Goal: Task Accomplishment & Management: Manage account settings

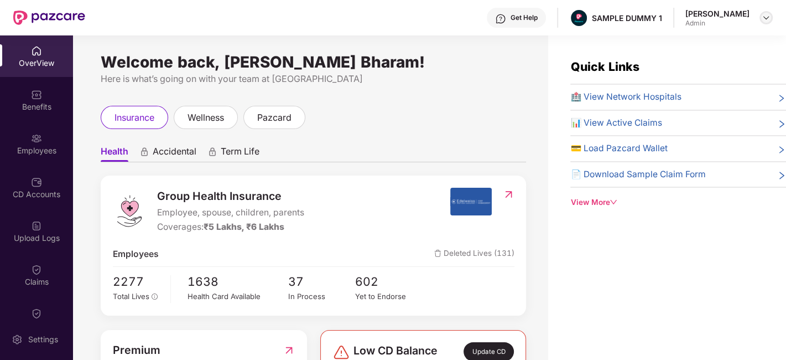
click at [760, 18] on div at bounding box center [766, 17] width 13 height 13
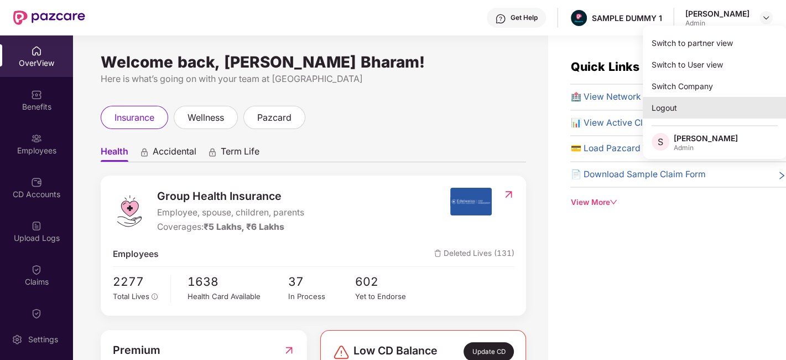
click at [738, 100] on div "Logout" at bounding box center [715, 108] width 144 height 22
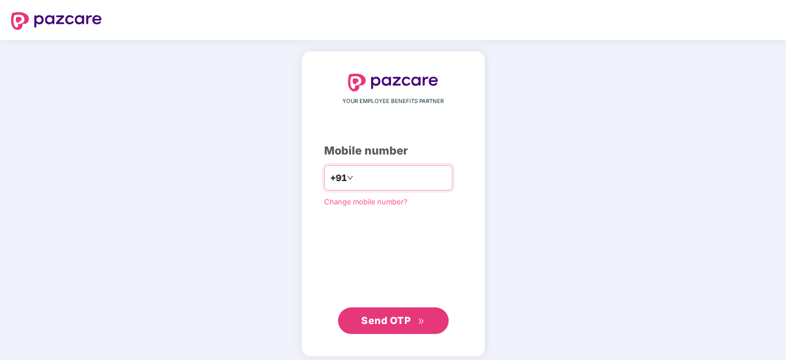
click at [369, 173] on input "number" at bounding box center [401, 178] width 91 height 18
type input "**********"
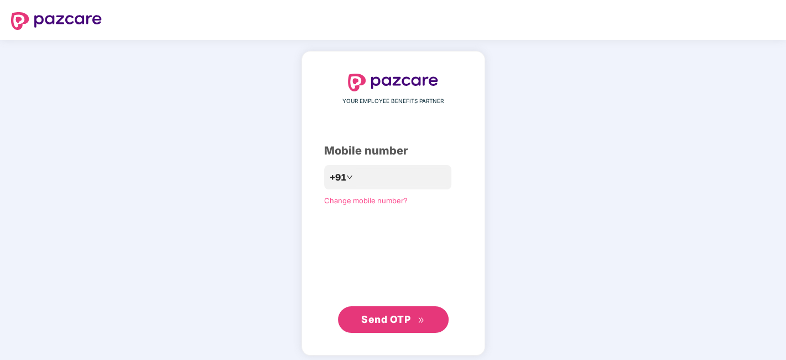
click at [383, 317] on span "Send OTP" at bounding box center [385, 319] width 49 height 12
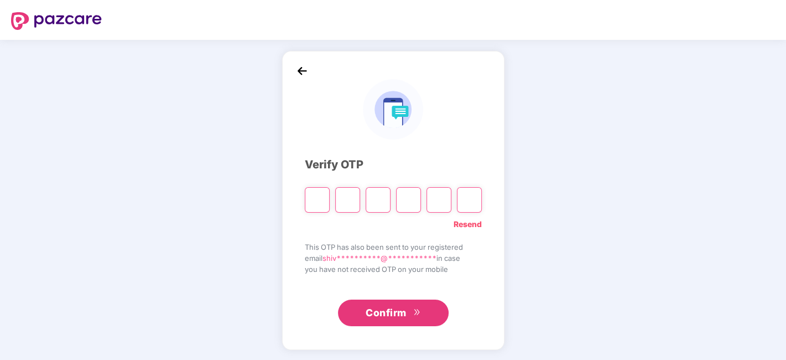
type input "*"
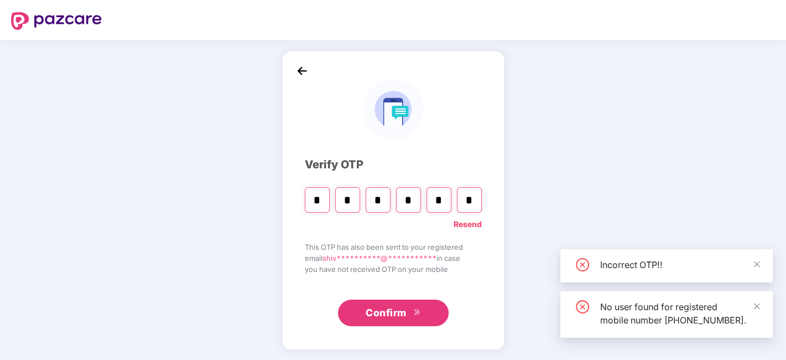
type input "*"
click at [382, 315] on span "Confirm" at bounding box center [386, 312] width 41 height 15
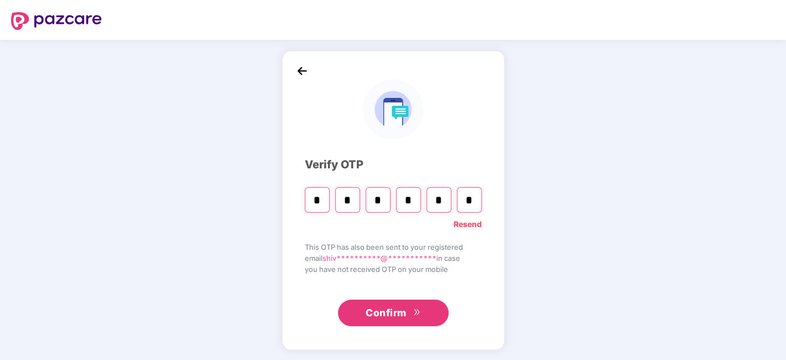
click at [476, 201] on input "*" at bounding box center [469, 199] width 25 height 25
type input "*"
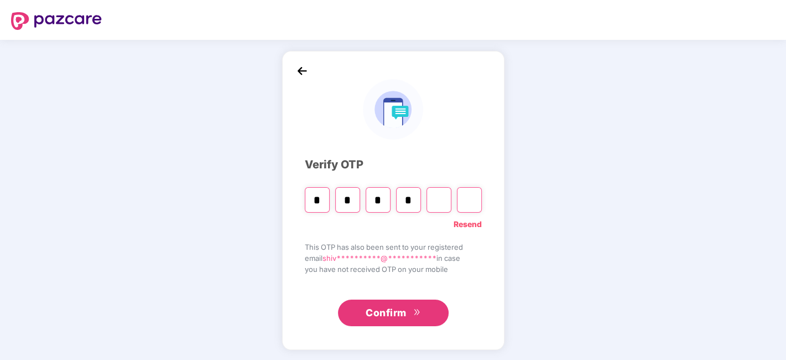
type input "*"
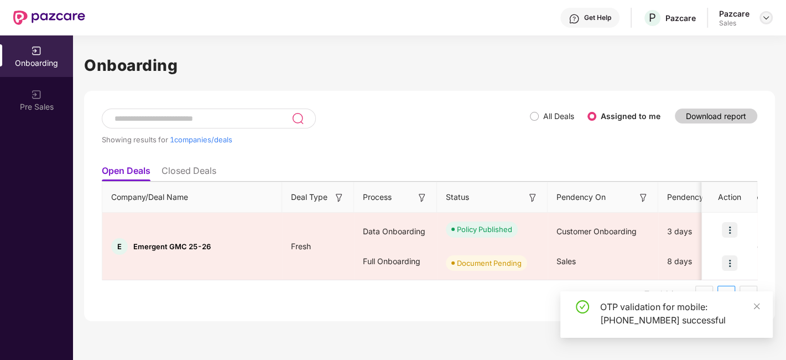
click at [768, 21] on img at bounding box center [766, 17] width 9 height 9
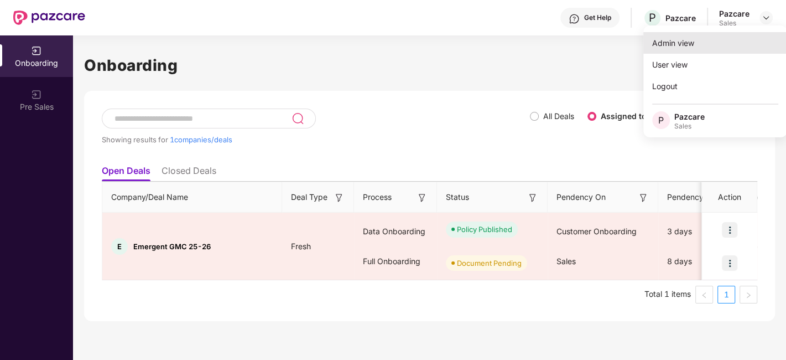
click at [721, 43] on div "Admin view" at bounding box center [716, 43] width 144 height 22
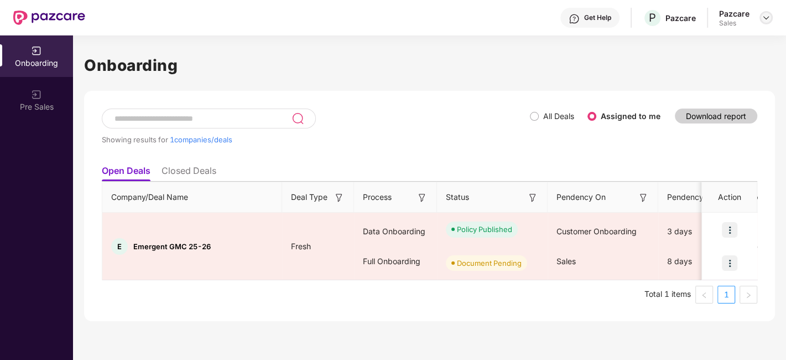
click at [770, 18] on img at bounding box center [766, 17] width 9 height 9
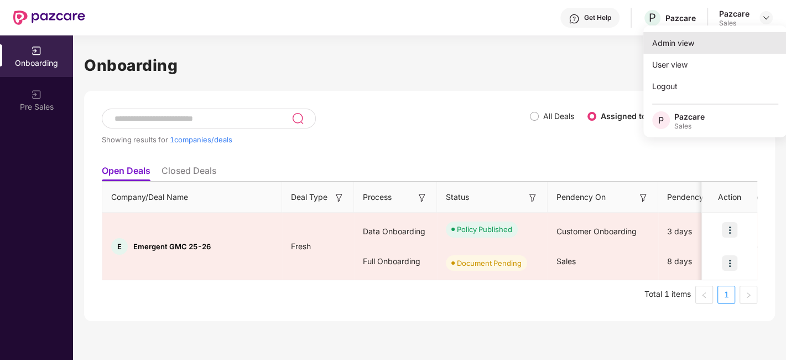
click at [698, 40] on div "Admin view" at bounding box center [716, 43] width 144 height 22
